Goal: Information Seeking & Learning: Find specific fact

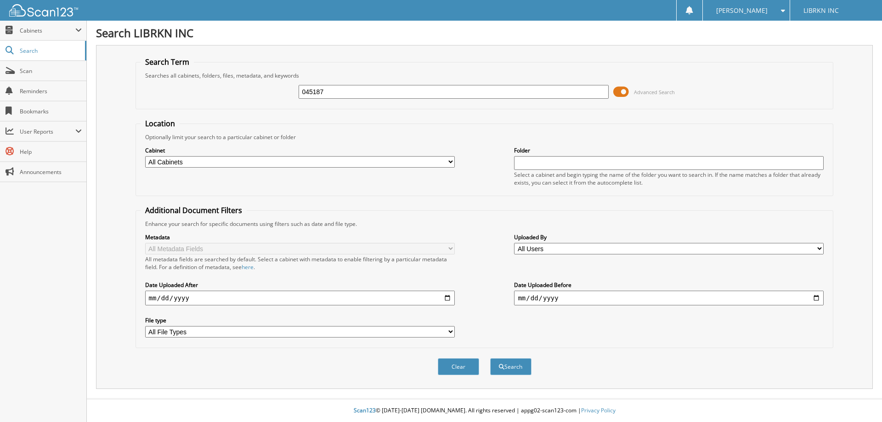
type input "045187"
click at [490, 358] on button "Search" at bounding box center [510, 366] width 41 height 17
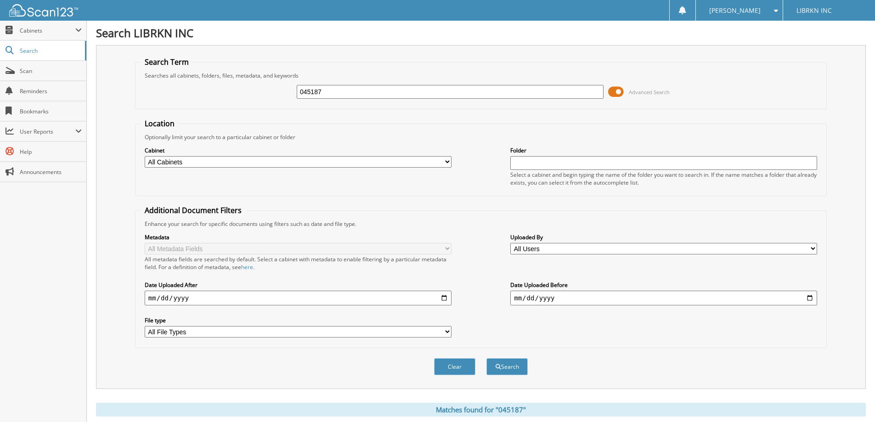
drag, startPoint x: 347, startPoint y: 92, endPoint x: 291, endPoint y: 90, distance: 56.5
click at [291, 90] on div "045187 Advanced Search" at bounding box center [481, 91] width 682 height 25
type input "1"
type input "316788"
click at [486, 358] on button "Search" at bounding box center [506, 366] width 41 height 17
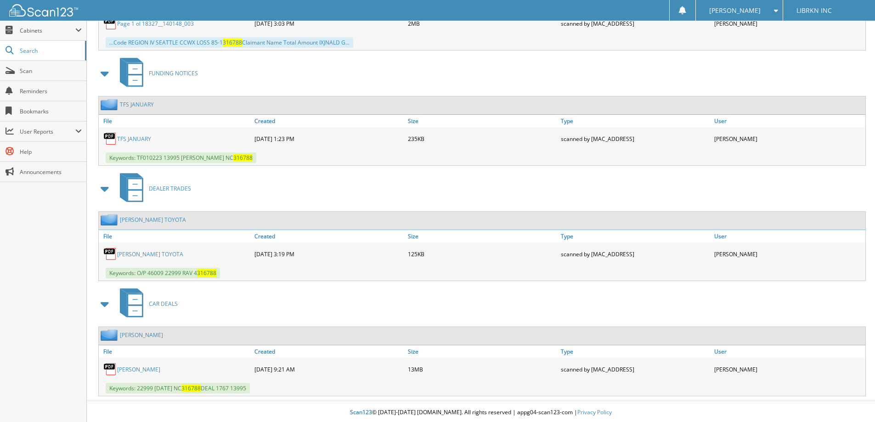
scroll to position [801, 0]
